Goal: Information Seeking & Learning: Learn about a topic

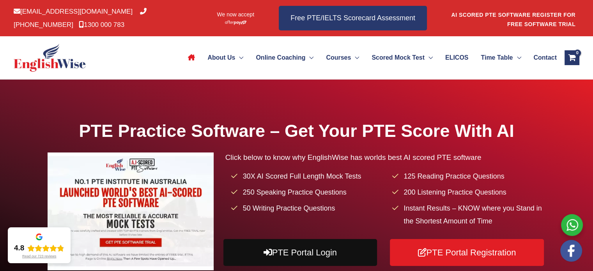
click at [290, 248] on link "PTE Portal Login" at bounding box center [300, 252] width 154 height 27
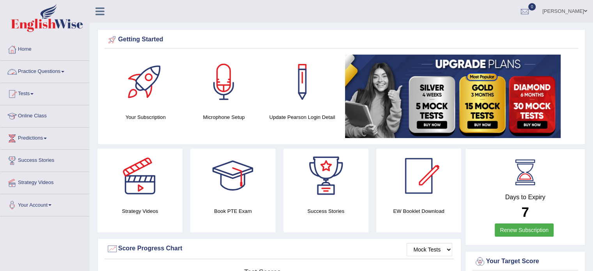
click at [27, 69] on link "Practice Questions" at bounding box center [44, 70] width 89 height 19
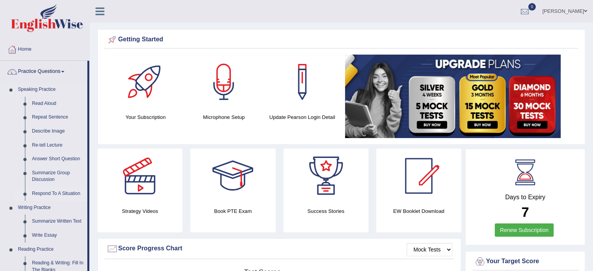
click at [49, 193] on link "Respond To A Situation" at bounding box center [57, 194] width 59 height 14
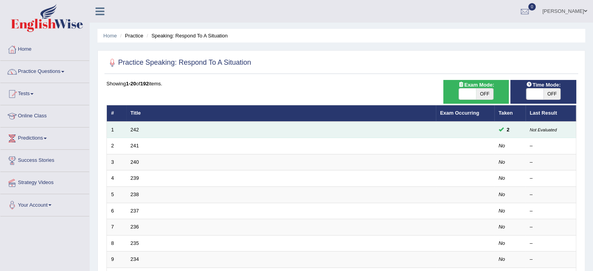
click at [139, 131] on td "242" at bounding box center [281, 130] width 310 height 16
click at [135, 129] on link "242" at bounding box center [135, 130] width 9 height 6
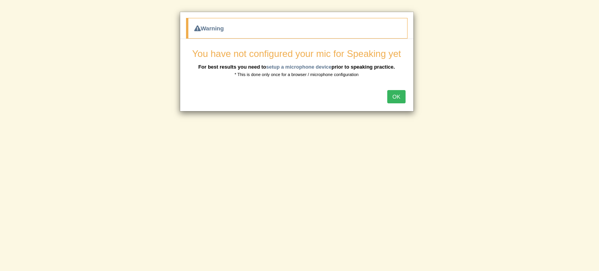
click at [394, 94] on button "OK" at bounding box center [396, 96] width 18 height 13
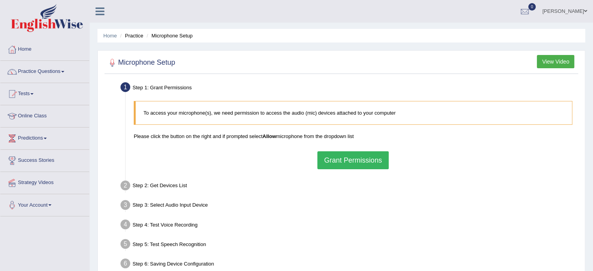
click at [337, 158] on button "Grant Permissions" at bounding box center [352, 160] width 71 height 18
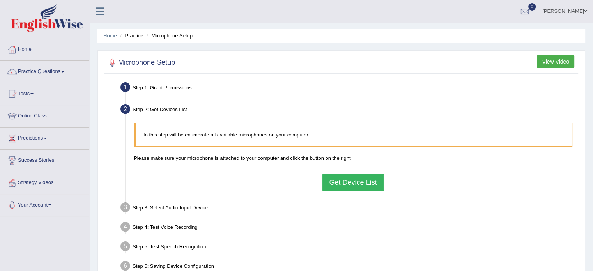
click at [367, 182] on button "Get Device List" at bounding box center [352, 183] width 61 height 18
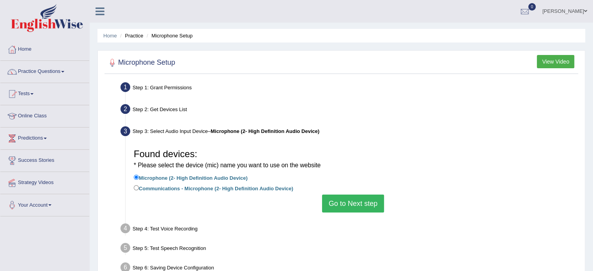
click at [352, 195] on button "Go to Next step" at bounding box center [353, 204] width 62 height 18
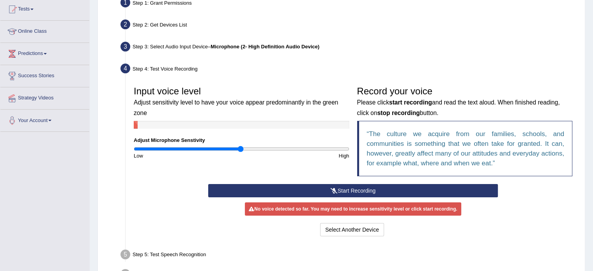
scroll to position [86, 0]
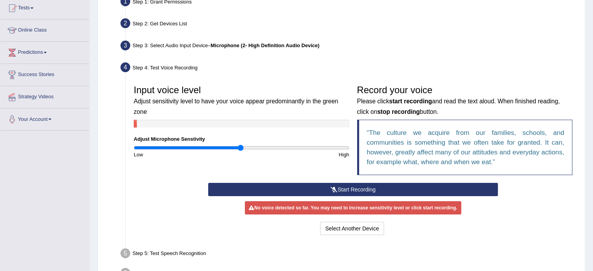
click at [390, 190] on button "Start Recording" at bounding box center [353, 189] width 290 height 13
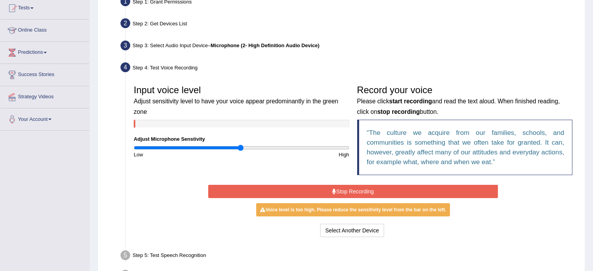
click at [397, 192] on button "Stop Recording" at bounding box center [353, 191] width 290 height 13
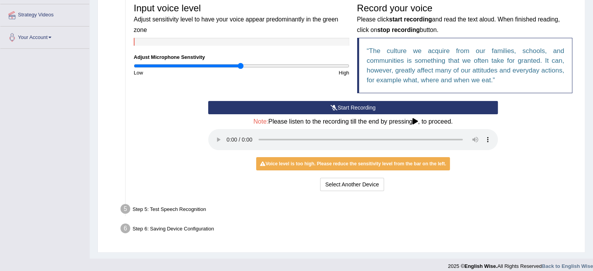
scroll to position [174, 0]
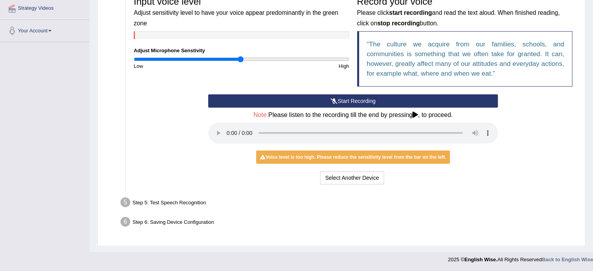
click at [518, 164] on div "Start Recording Stop Recording Note: Please listen to the recording till the en…" at bounding box center [353, 140] width 446 height 92
click at [328, 156] on div "Voice level is too high. Please reduce the sensitivity level from the bar on th…" at bounding box center [353, 157] width 194 height 13
click at [367, 104] on button "Start Recording" at bounding box center [353, 100] width 290 height 13
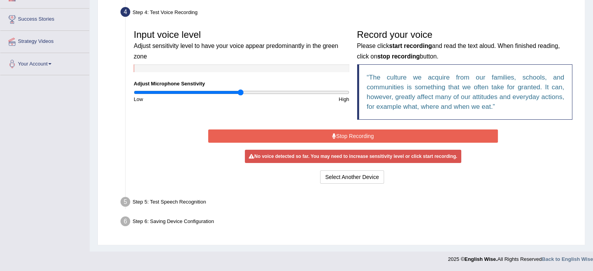
scroll to position [138, 0]
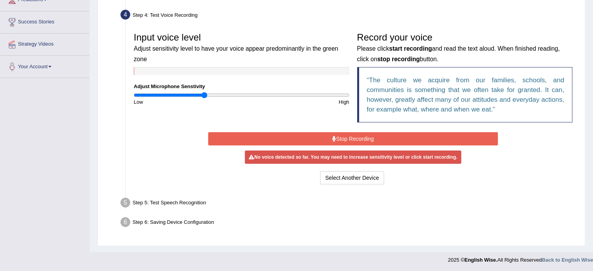
type input "0.66"
click at [204, 95] on input "range" at bounding box center [242, 95] width 216 height 6
click at [299, 135] on button "Stop Recording" at bounding box center [353, 138] width 290 height 13
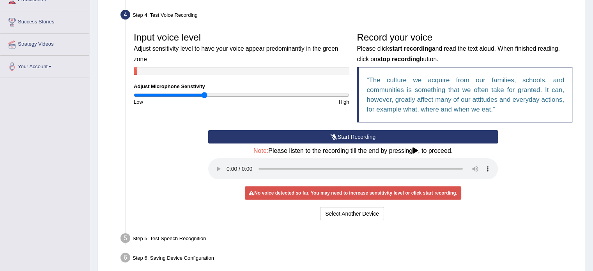
click at [301, 138] on button "Start Recording" at bounding box center [353, 136] width 290 height 13
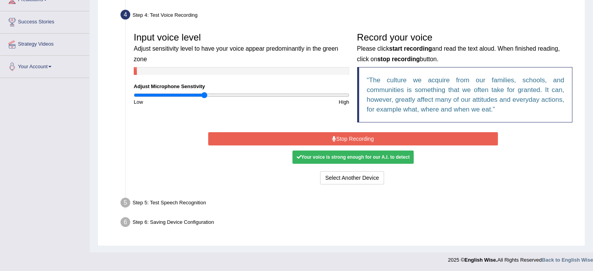
click at [315, 156] on div "Your voice is strong enough for our A.I. to detect" at bounding box center [352, 157] width 121 height 13
click at [317, 136] on button "Stop Recording" at bounding box center [353, 138] width 290 height 13
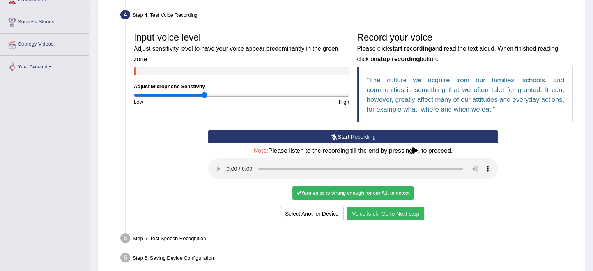
click at [402, 216] on button "Voice is ok. Go to Next step" at bounding box center [385, 213] width 77 height 13
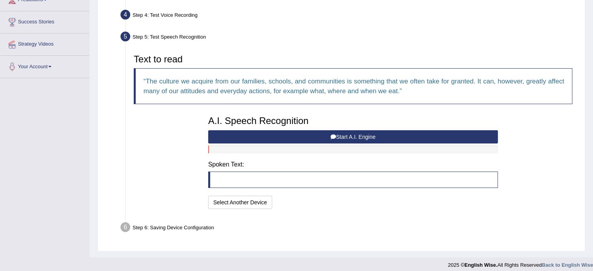
click at [297, 135] on button "Start A.I. Engine" at bounding box center [353, 136] width 290 height 13
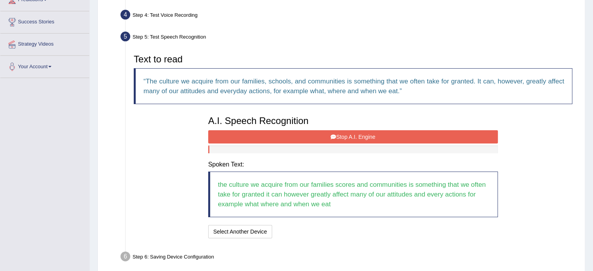
click at [297, 135] on button "Stop A.I. Engine" at bounding box center [353, 136] width 290 height 13
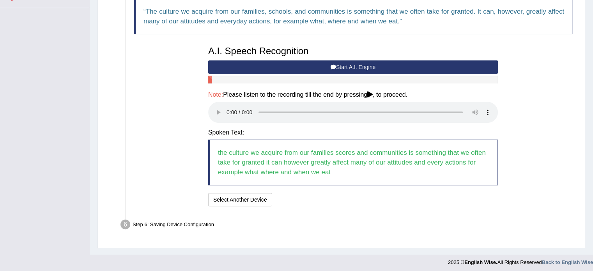
scroll to position [211, 0]
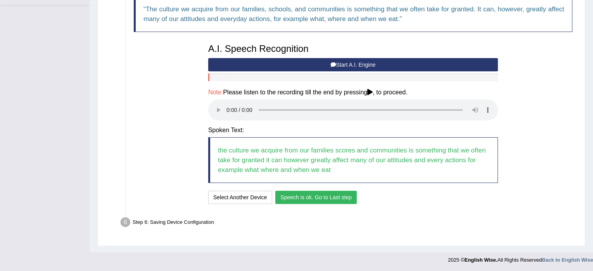
click at [338, 197] on button "Speech is ok. Go to Last step" at bounding box center [315, 197] width 81 height 13
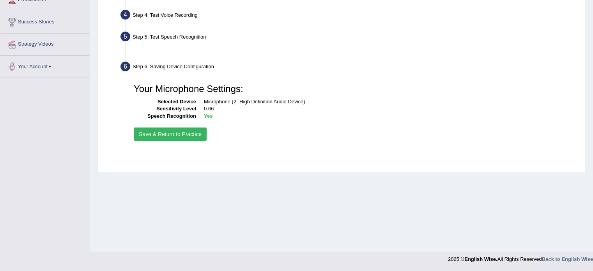
scroll to position [138, 0]
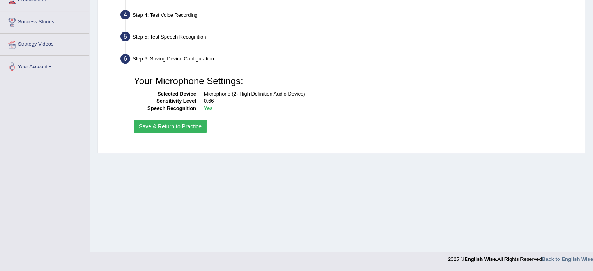
click at [158, 124] on button "Save & Return to Practice" at bounding box center [170, 126] width 73 height 13
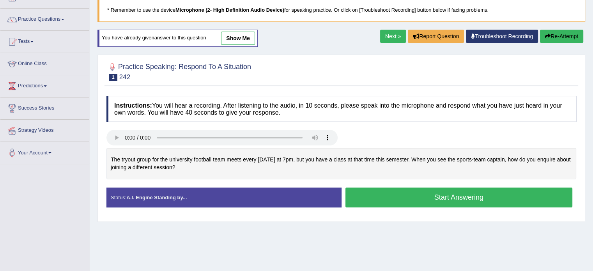
scroll to position [54, 0]
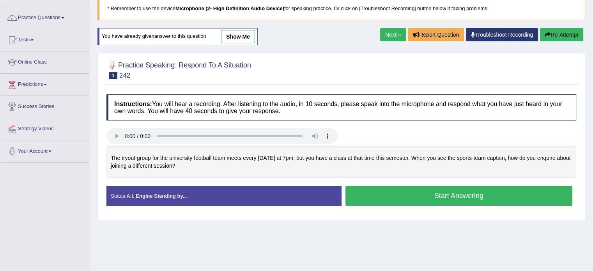
click at [414, 191] on button "Start Answering" at bounding box center [458, 196] width 227 height 20
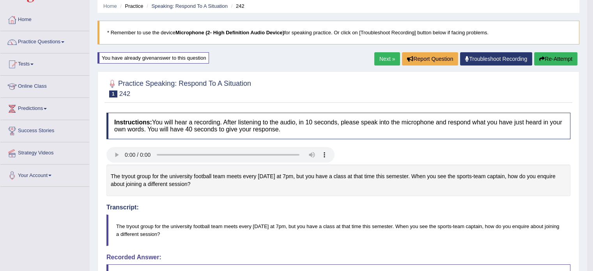
scroll to position [23, 0]
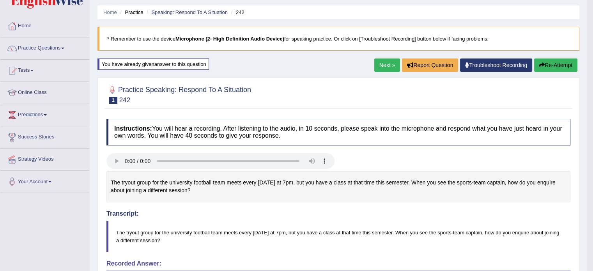
click at [553, 65] on button "Re-Attempt" at bounding box center [555, 64] width 43 height 13
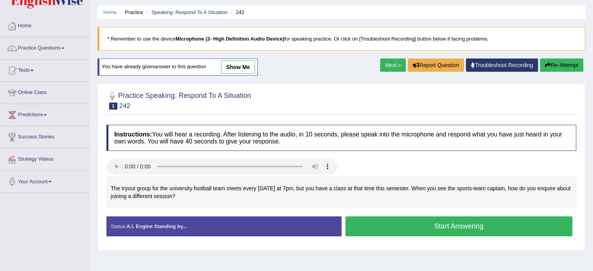
click at [405, 223] on button "Start Answering" at bounding box center [458, 226] width 227 height 20
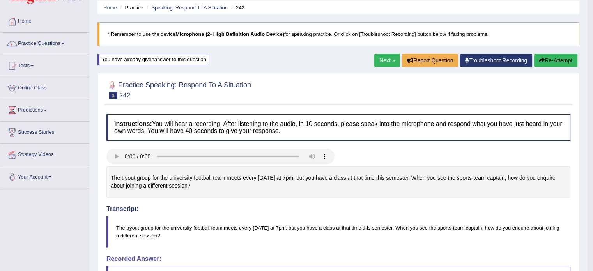
scroll to position [11, 0]
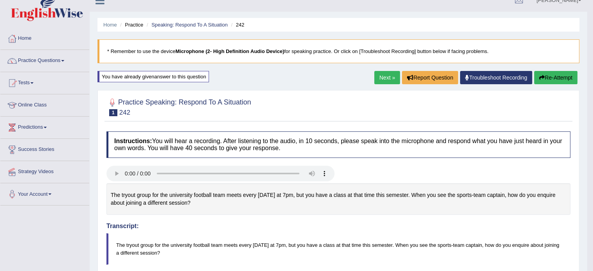
click at [379, 73] on link "Next »" at bounding box center [387, 77] width 26 height 13
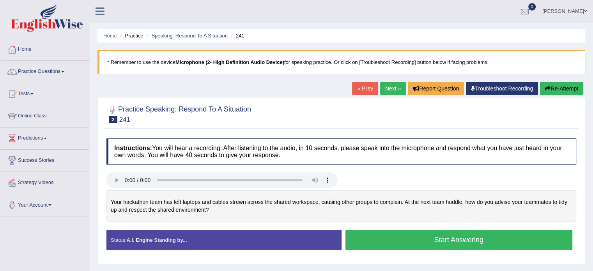
click at [375, 235] on button "Start Answering" at bounding box center [458, 240] width 227 height 20
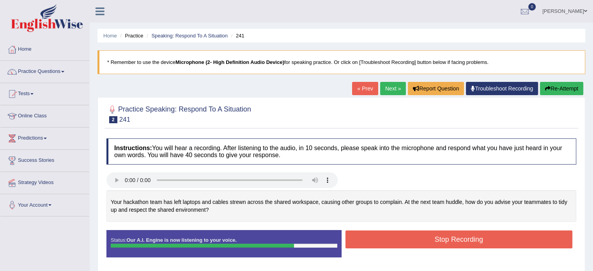
click at [375, 235] on button "Stop Recording" at bounding box center [458, 239] width 227 height 18
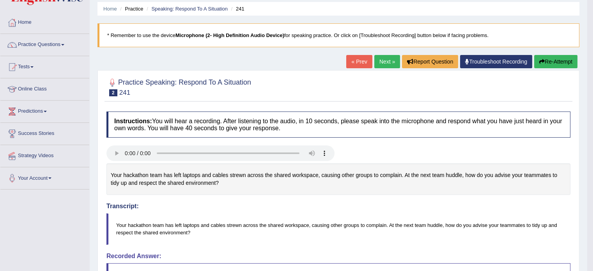
scroll to position [25, 0]
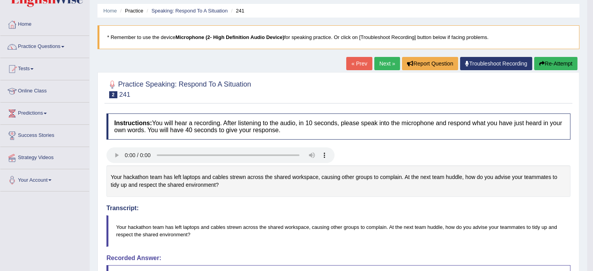
click at [551, 60] on button "Re-Attempt" at bounding box center [555, 63] width 43 height 13
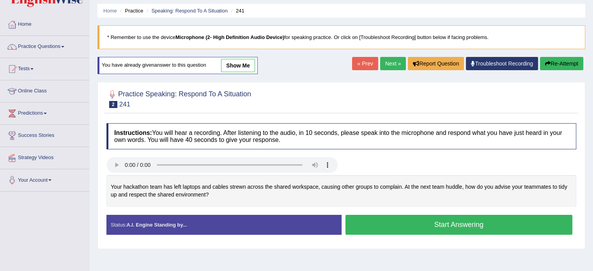
click at [410, 225] on button "Start Answering" at bounding box center [458, 225] width 227 height 20
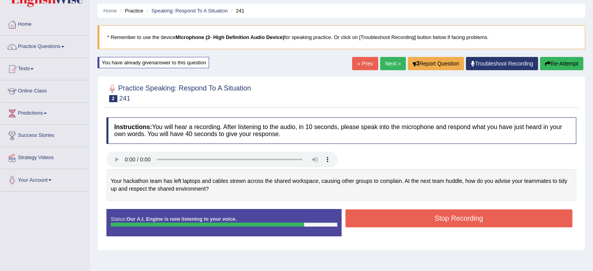
click at [415, 220] on button "Stop Recording" at bounding box center [458, 218] width 227 height 18
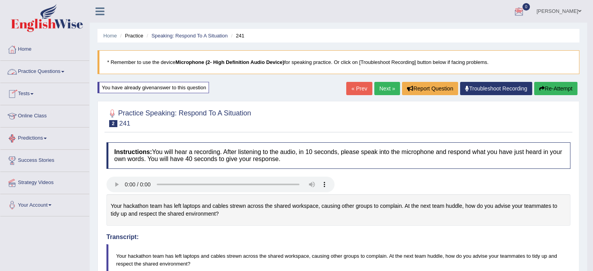
click at [45, 71] on link "Practice Questions" at bounding box center [44, 70] width 89 height 19
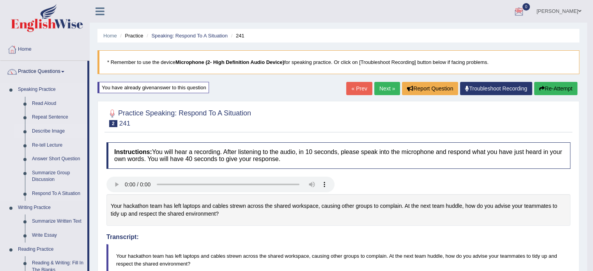
click at [51, 130] on link "Describe Image" at bounding box center [57, 131] width 59 height 14
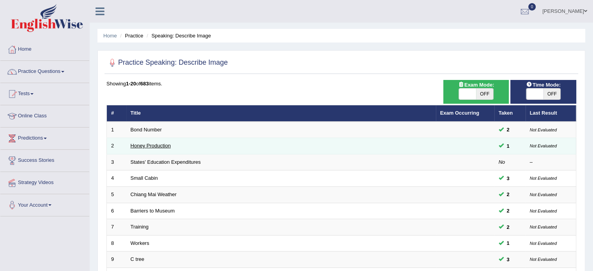
click at [150, 143] on link "Honey Production" at bounding box center [151, 146] width 40 height 6
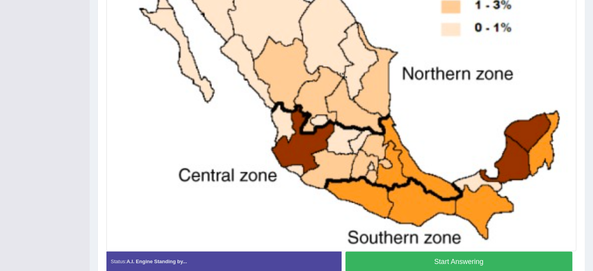
scroll to position [282, 0]
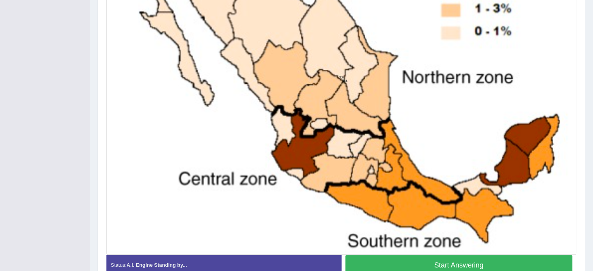
click at [453, 259] on button "Start Answering" at bounding box center [458, 265] width 227 height 20
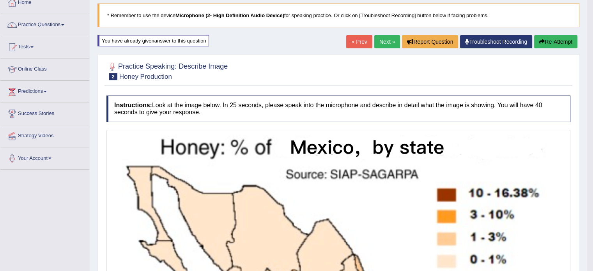
scroll to position [41, 0]
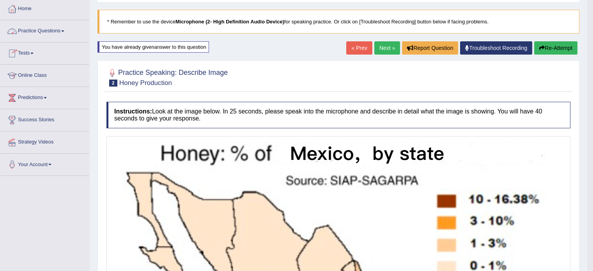
click at [51, 29] on link "Practice Questions" at bounding box center [44, 29] width 89 height 19
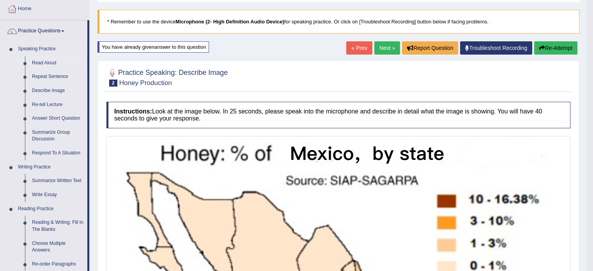
click at [48, 60] on link "Read Aloud" at bounding box center [57, 63] width 59 height 14
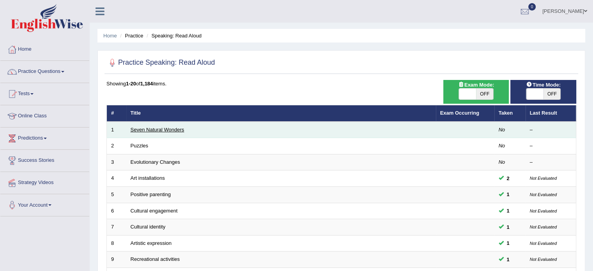
click at [151, 127] on link "Seven Natural Wonders" at bounding box center [158, 130] width 54 height 6
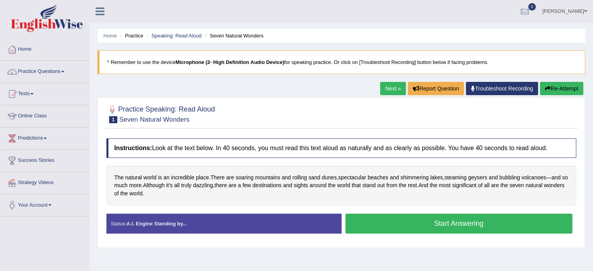
click at [415, 223] on button "Start Answering" at bounding box center [458, 224] width 227 height 20
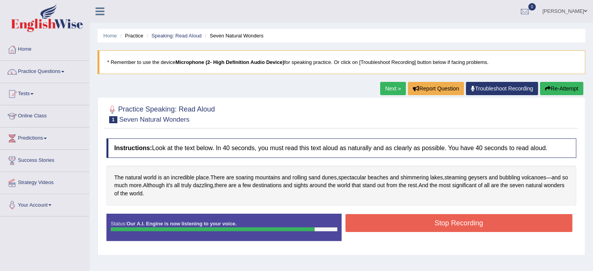
click at [415, 223] on button "Stop Recording" at bounding box center [458, 223] width 227 height 18
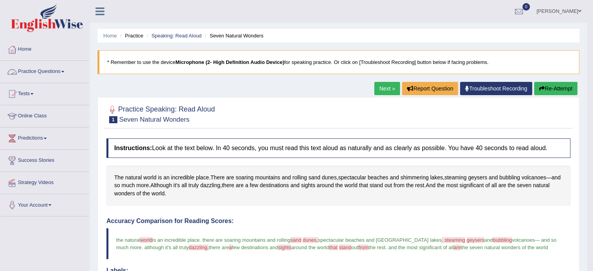
click at [47, 70] on link "Practice Questions" at bounding box center [44, 70] width 89 height 19
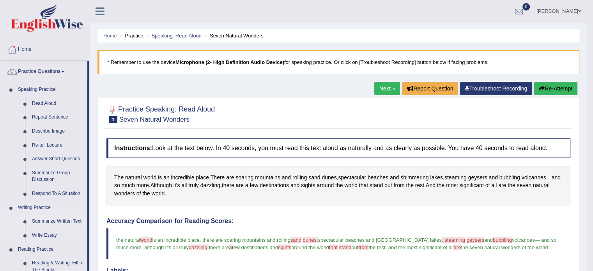
click at [53, 221] on link "Summarize Written Text" at bounding box center [57, 221] width 59 height 14
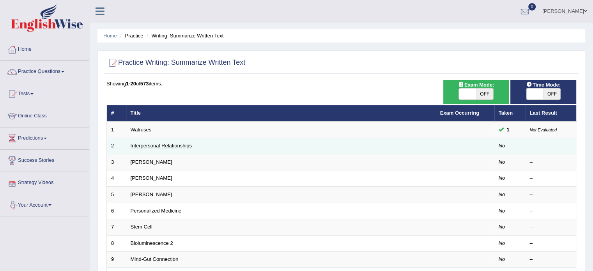
click at [165, 147] on link "Interpersonal Relationships" at bounding box center [162, 146] width 62 height 6
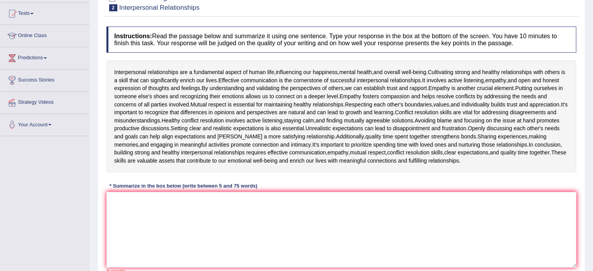
scroll to position [81, 0]
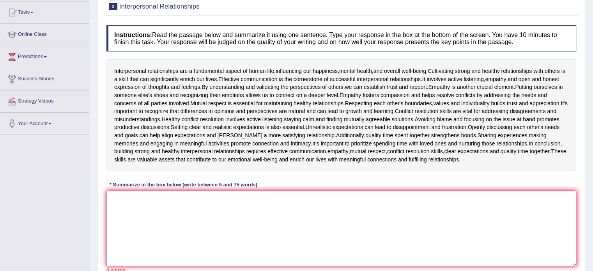
click at [306, 211] on textarea at bounding box center [341, 229] width 470 height 76
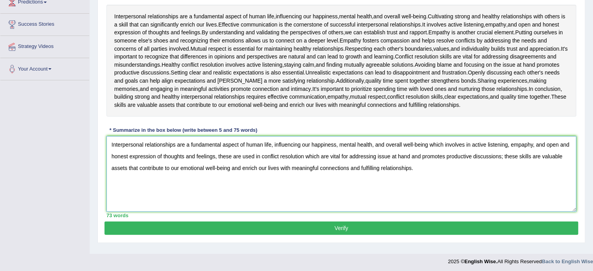
scroll to position [138, 0]
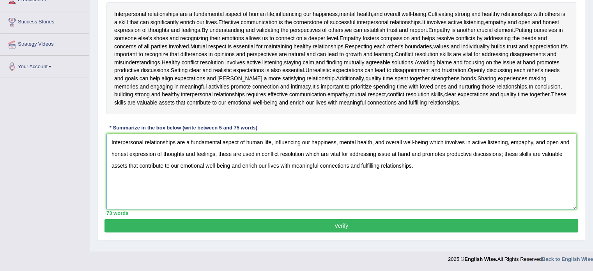
type textarea "Interpersonal relationships are a fundamental aspect of human life, influencing…"
click at [445, 227] on button "Verify" at bounding box center [341, 225] width 474 height 13
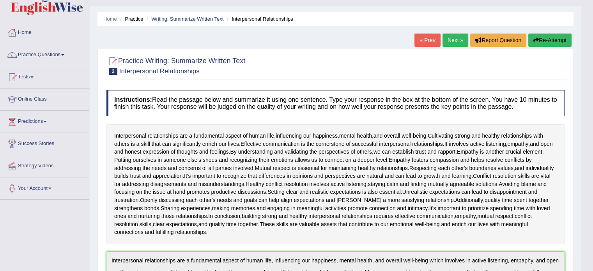
scroll to position [4, 0]
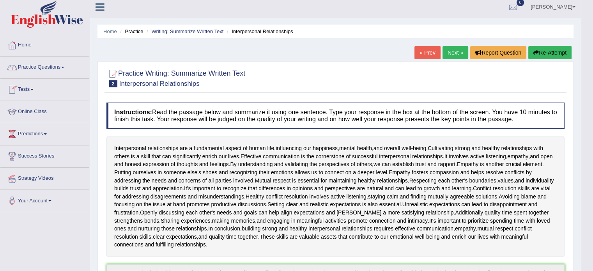
click at [63, 65] on link "Practice Questions" at bounding box center [44, 66] width 89 height 19
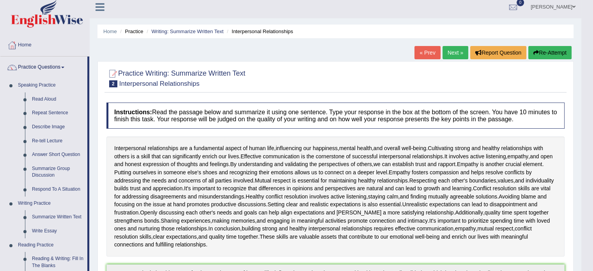
drag, startPoint x: 88, startPoint y: 217, endPoint x: 94, endPoint y: 250, distance: 32.8
click at [43, 230] on link "Write Essay" at bounding box center [57, 231] width 59 height 14
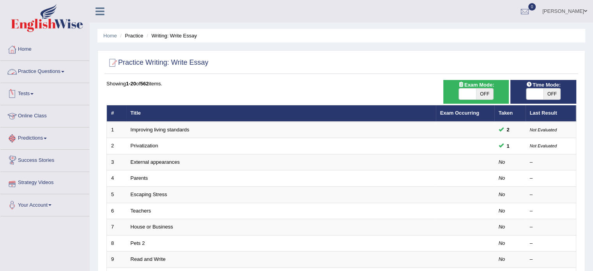
click at [62, 73] on link "Practice Questions" at bounding box center [44, 70] width 89 height 19
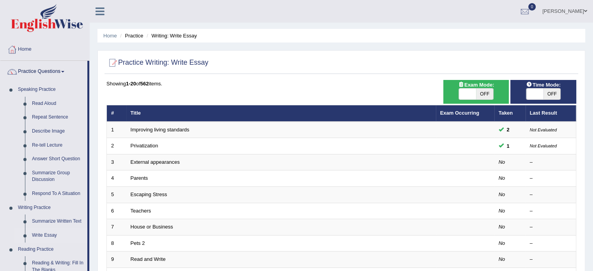
drag, startPoint x: 88, startPoint y: 214, endPoint x: 93, endPoint y: 258, distance: 44.0
click at [93, 258] on div "Toggle navigation Home Practice Questions Speaking Practice Read Aloud Repeat S…" at bounding box center [296, 256] width 593 height 512
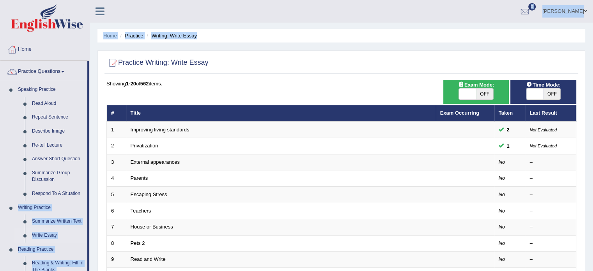
drag, startPoint x: 89, startPoint y: 198, endPoint x: 96, endPoint y: 242, distance: 44.6
click at [96, 242] on div "Toggle navigation Home Practice Questions Speaking Practice Read Aloud Repeat S…" at bounding box center [296, 256] width 593 height 512
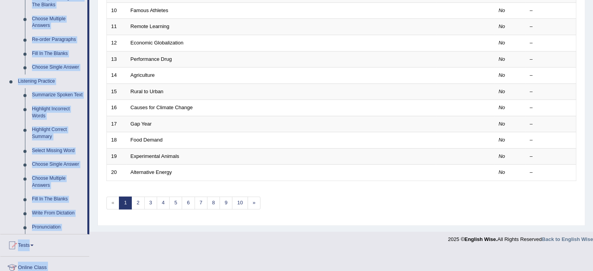
scroll to position [266, 0]
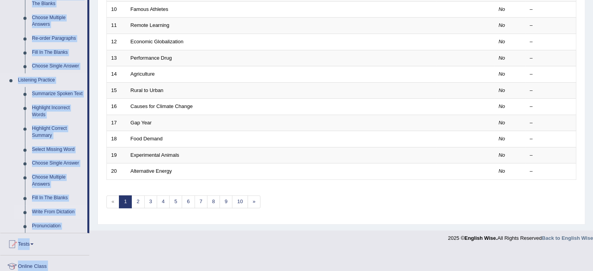
click at [69, 211] on link "Write From Dictation" at bounding box center [57, 212] width 59 height 14
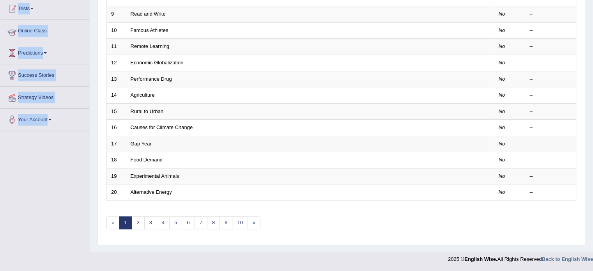
scroll to position [87, 0]
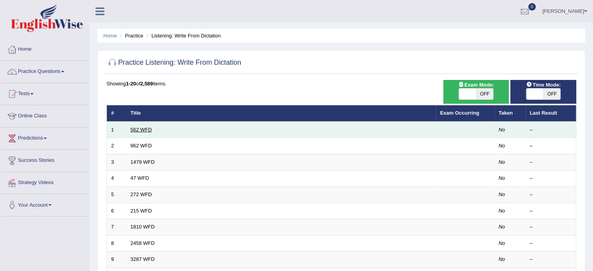
click at [141, 127] on link "562 WFD" at bounding box center [141, 130] width 21 height 6
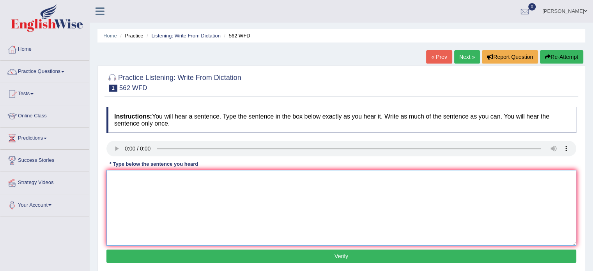
click at [182, 194] on textarea at bounding box center [341, 208] width 470 height 76
click at [120, 189] on textarea at bounding box center [341, 208] width 470 height 76
type textarea "The gap between the red port is not decreased."
click at [189, 255] on button "Verify" at bounding box center [341, 256] width 470 height 13
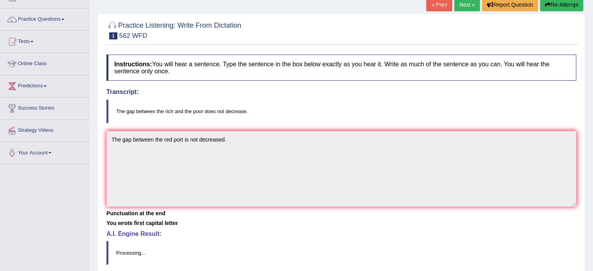
scroll to position [64, 0]
